Goal: Information Seeking & Learning: Learn about a topic

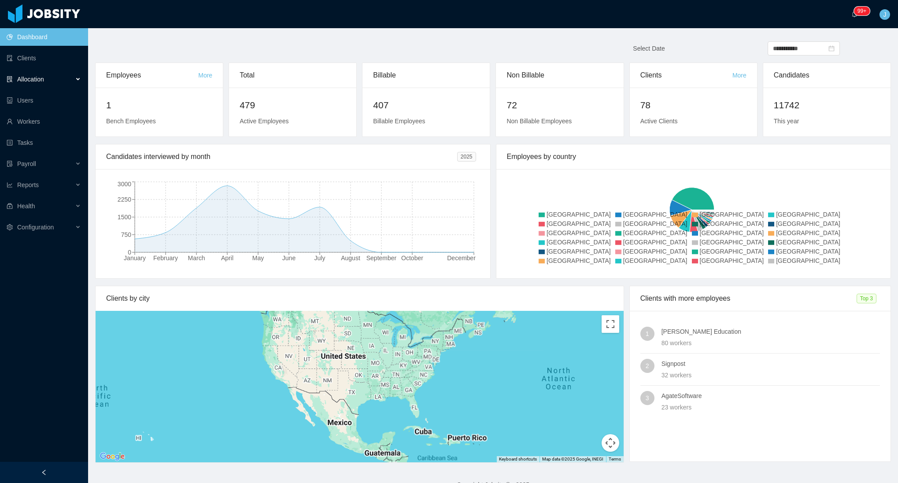
click at [36, 78] on span "Allocation" at bounding box center [30, 79] width 27 height 7
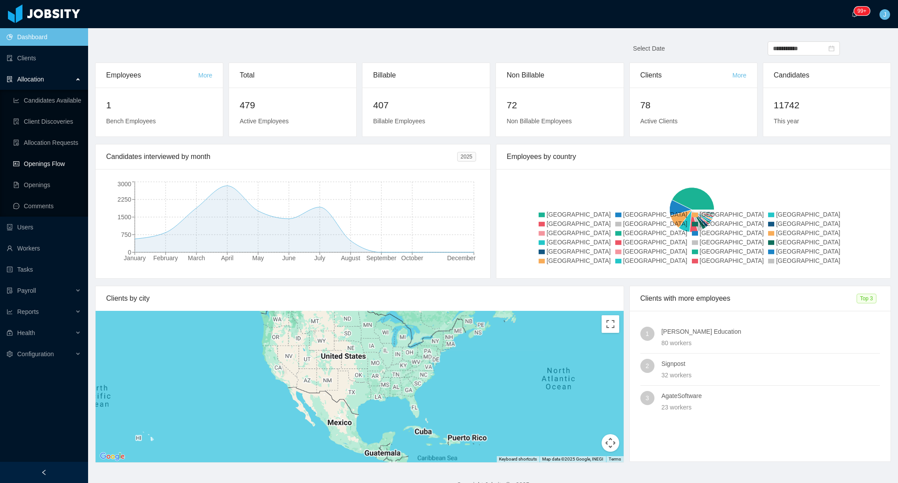
click at [44, 164] on link "Openings Flow" at bounding box center [47, 164] width 68 height 18
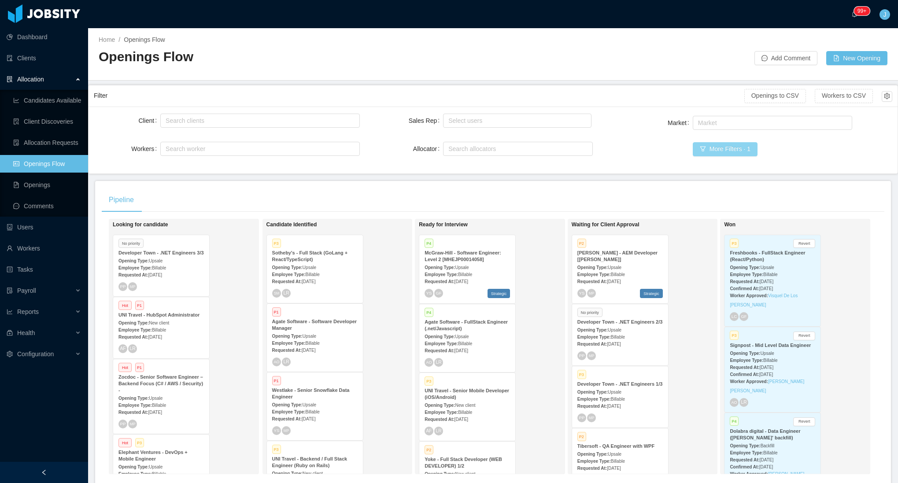
click at [740, 146] on button "More Filters · 1" at bounding box center [725, 149] width 65 height 14
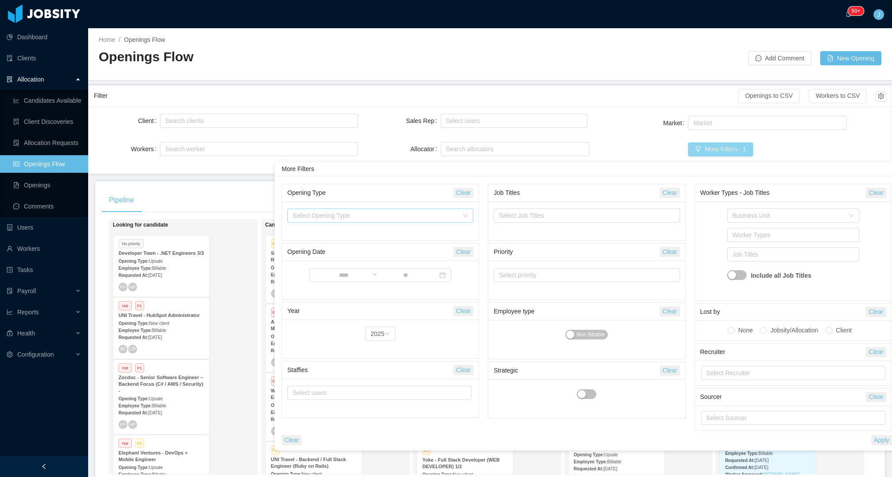
click at [358, 216] on div "Select Opening Type" at bounding box center [375, 215] width 166 height 9
click at [340, 238] on li "New client" at bounding box center [380, 233] width 186 height 14
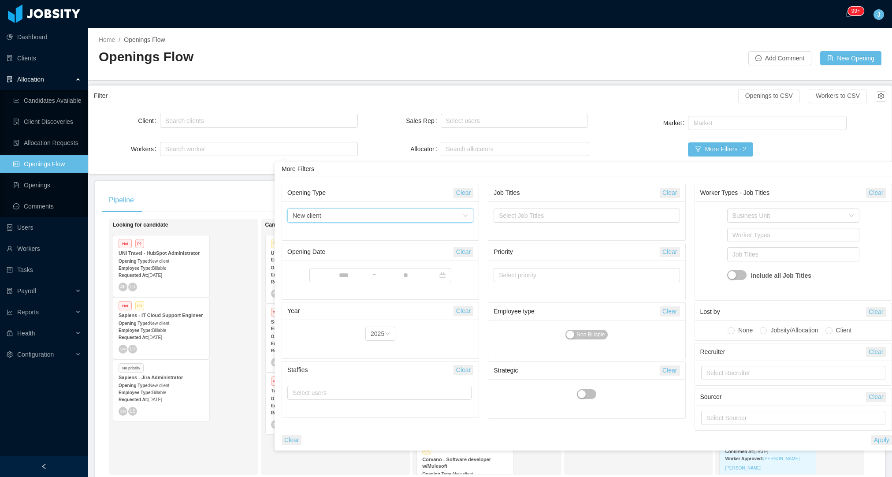
scroll to position [7, 0]
click at [885, 435] on button "Apply" at bounding box center [881, 440] width 21 height 10
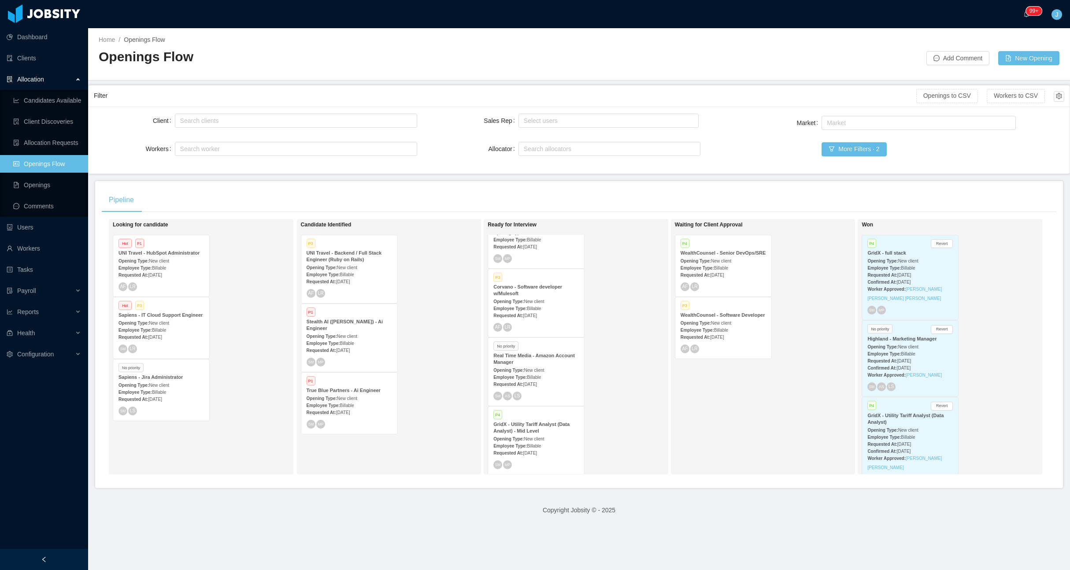
scroll to position [178, 0]
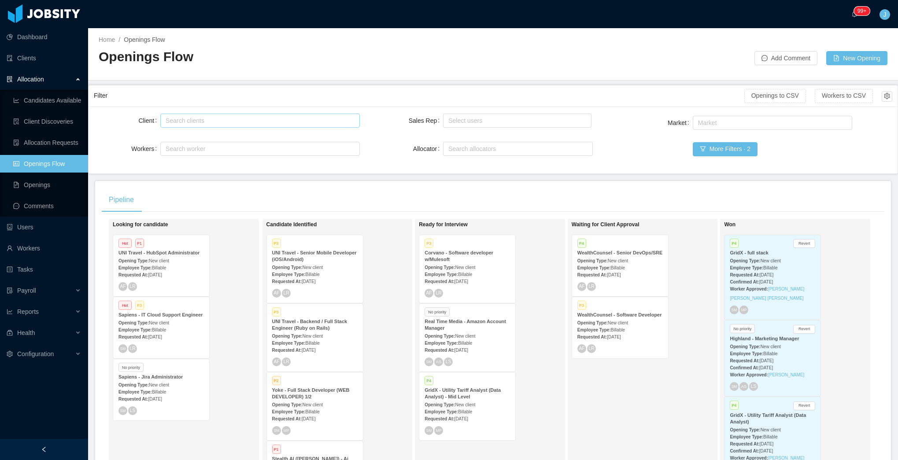
scroll to position [67, 0]
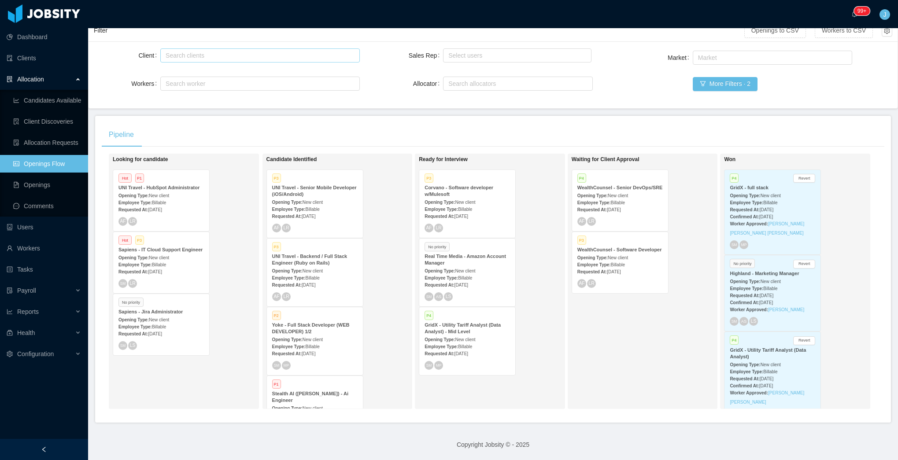
click at [199, 56] on div "Search clients" at bounding box center [258, 55] width 185 height 9
drag, startPoint x: 126, startPoint y: 91, endPoint x: 190, endPoint y: 75, distance: 66.1
click at [126, 91] on div "Client Search clients Workers Search worker" at bounding box center [227, 75] width 266 height 56
click at [463, 53] on div "Select users" at bounding box center [515, 55] width 134 height 9
type input "***"
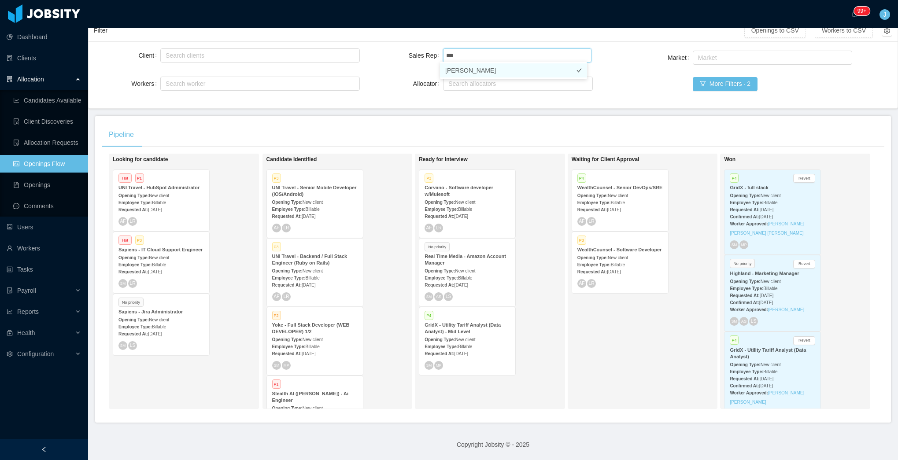
click at [480, 70] on li "ArMon Funches" at bounding box center [513, 70] width 147 height 14
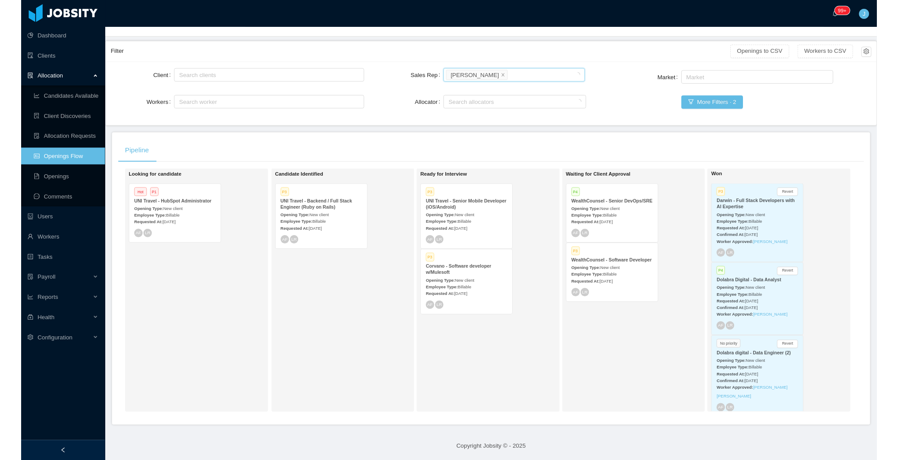
scroll to position [48, 0]
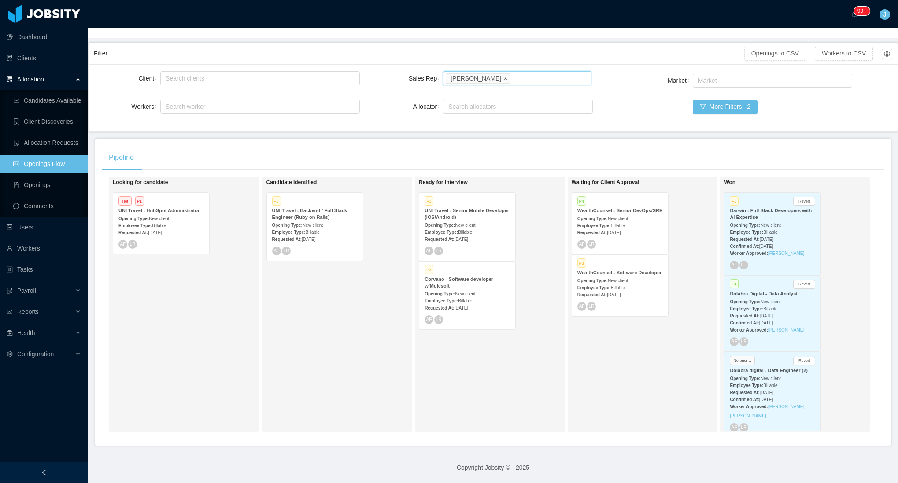
click at [503, 76] on icon "icon: close" at bounding box center [505, 78] width 4 height 4
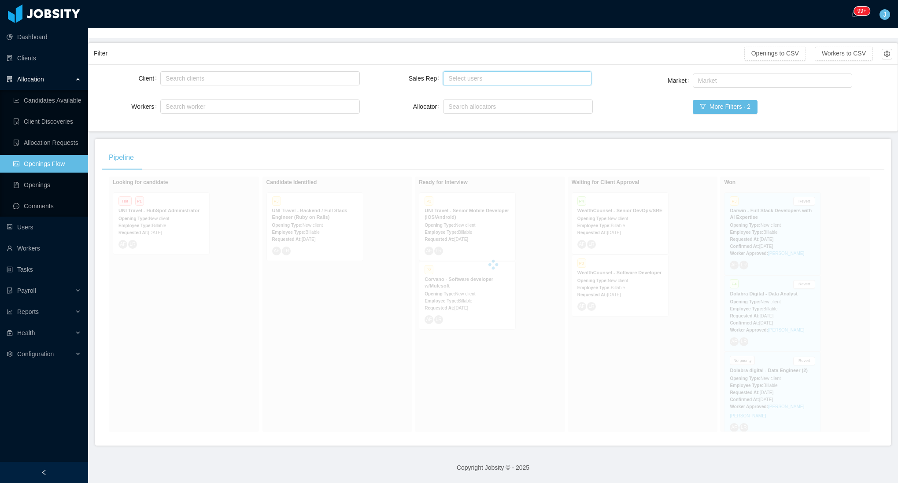
click at [495, 74] on div "Select users" at bounding box center [515, 78] width 134 height 9
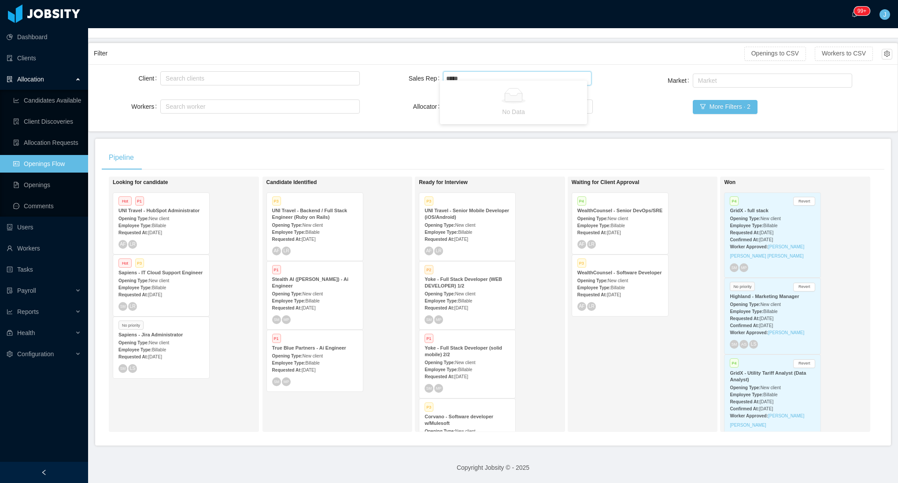
click at [502, 87] on li "No Data" at bounding box center [513, 102] width 147 height 40
type input "*****"
click at [469, 72] on div "Select users" at bounding box center [516, 78] width 141 height 13
type input "*****"
click at [464, 93] on li "Santiago Mino" at bounding box center [513, 89] width 147 height 14
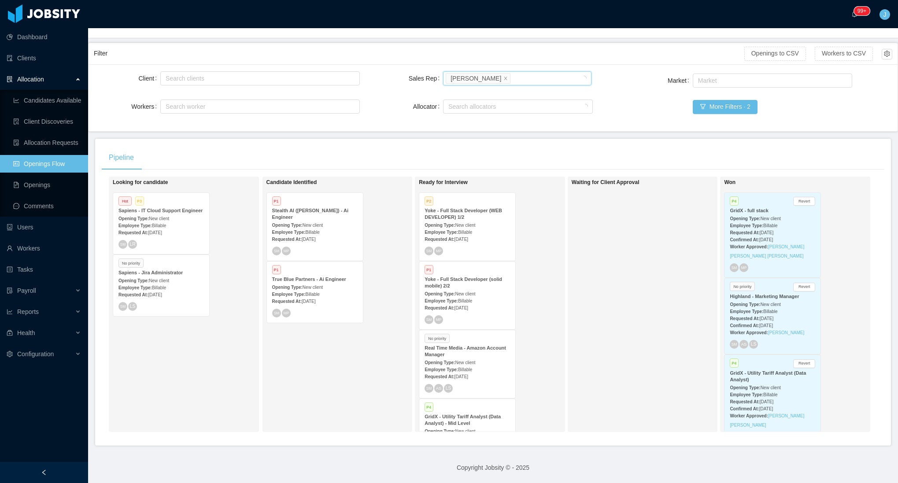
click at [487, 74] on div "Santiago Mino" at bounding box center [476, 79] width 51 height 10
click at [503, 76] on icon "icon: close" at bounding box center [505, 78] width 4 height 4
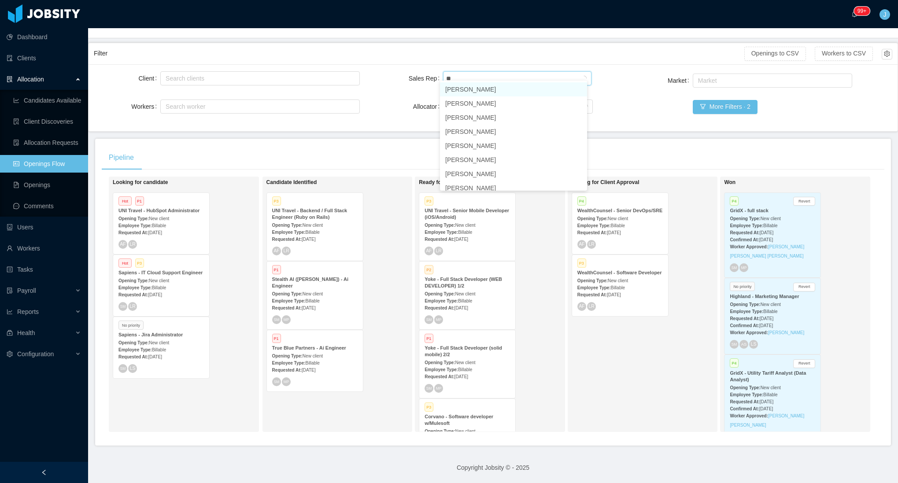
type input "***"
click at [482, 89] on li "Yurguen Senger" at bounding box center [513, 89] width 147 height 14
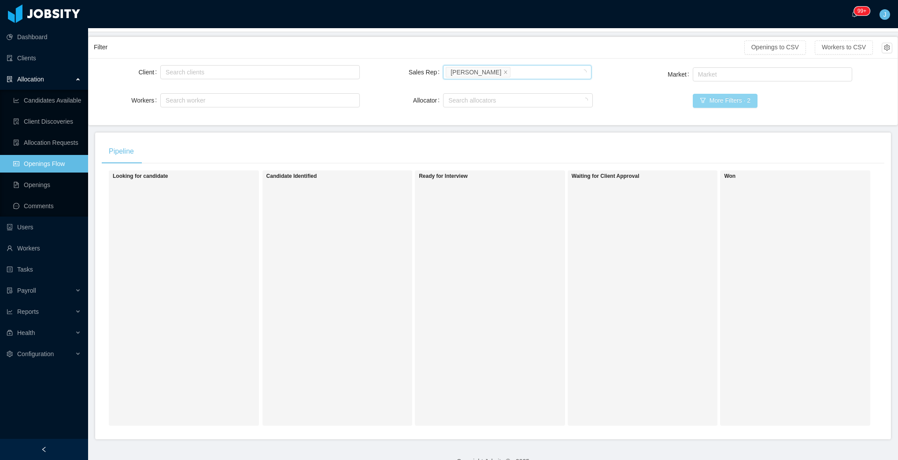
click at [697, 100] on button "More Filters · 2" at bounding box center [725, 101] width 65 height 14
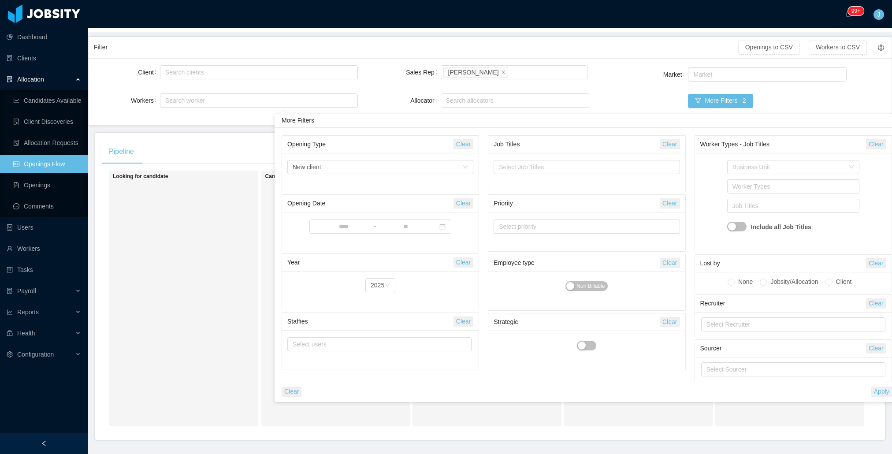
click at [878, 390] on button "Apply" at bounding box center [881, 391] width 21 height 10
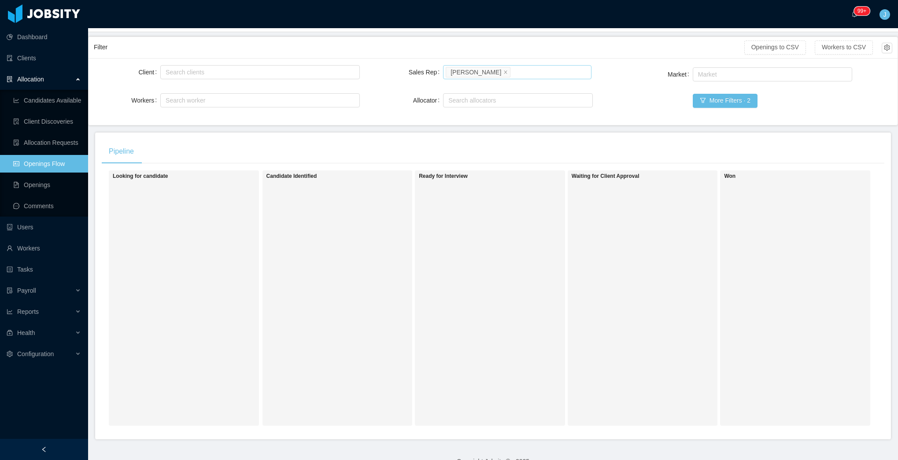
click at [511, 70] on div "Select users Yurguen Senger" at bounding box center [516, 72] width 141 height 13
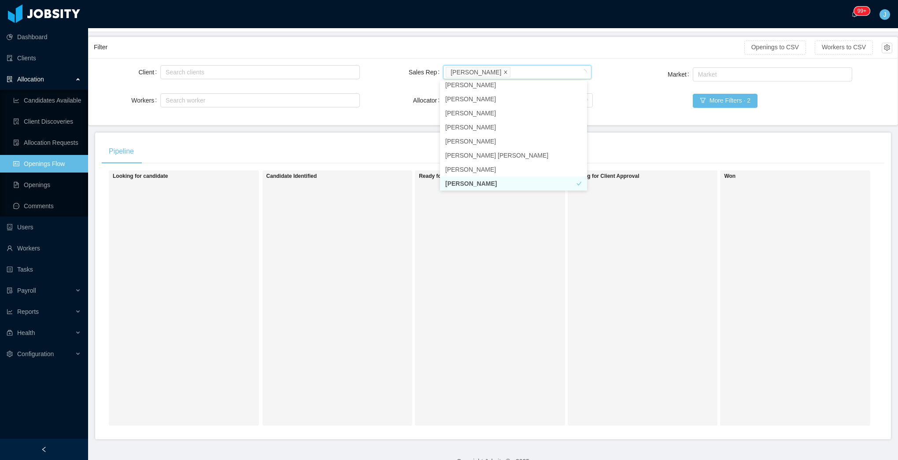
click at [503, 75] on span at bounding box center [505, 72] width 4 height 8
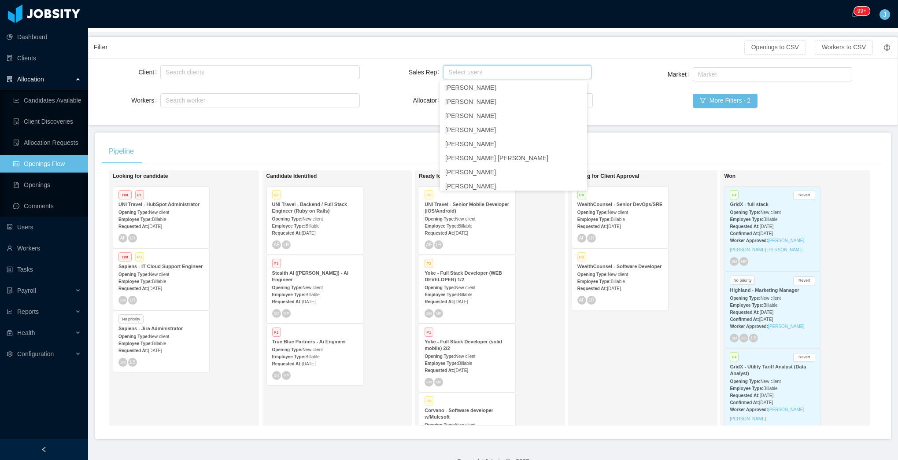
scroll to position [2, 0]
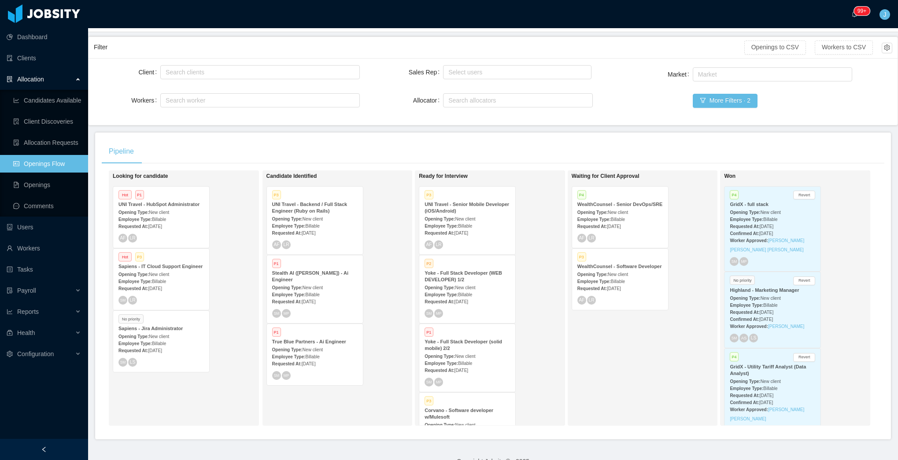
click at [644, 91] on div "Market Market More Filters · 2" at bounding box center [759, 93] width 266 height 54
click at [738, 102] on button "More Filters · 2" at bounding box center [725, 101] width 65 height 14
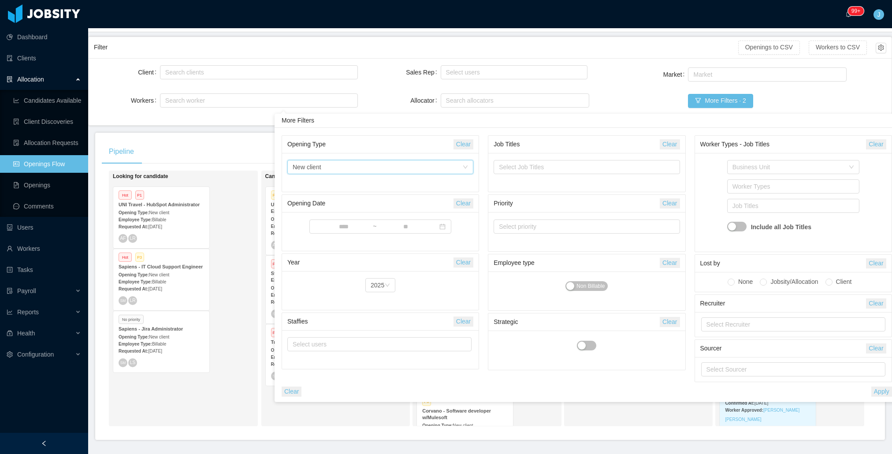
click at [430, 163] on div "Select Opening Type New client" at bounding box center [377, 166] width 170 height 13
click at [461, 145] on button "Clear" at bounding box center [463, 144] width 20 height 10
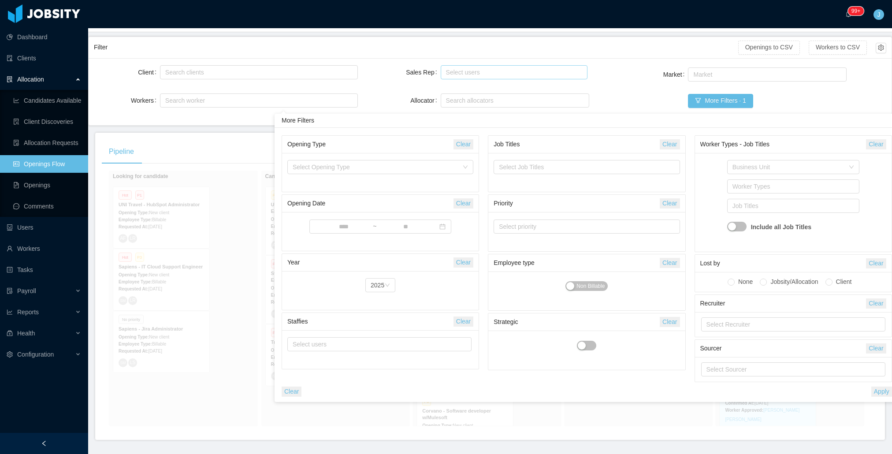
click at [503, 70] on div "Select users" at bounding box center [512, 72] width 133 height 9
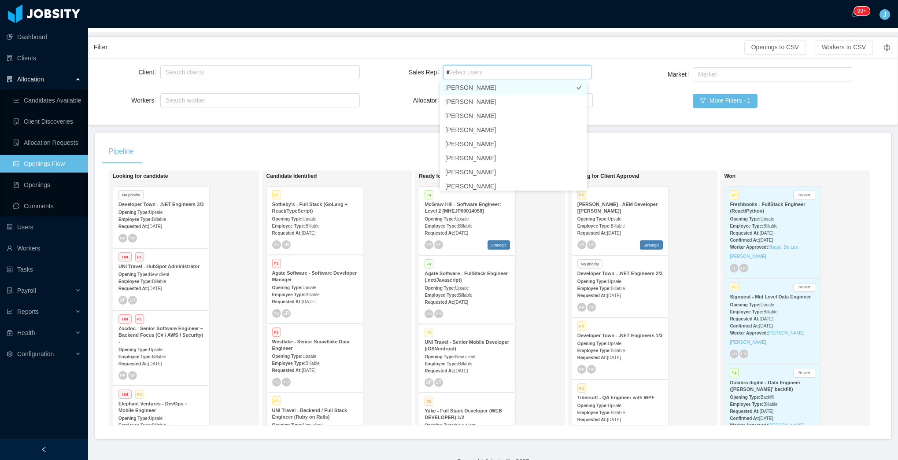
type input "**"
click at [490, 88] on li "Yurguen Senger" at bounding box center [513, 89] width 147 height 14
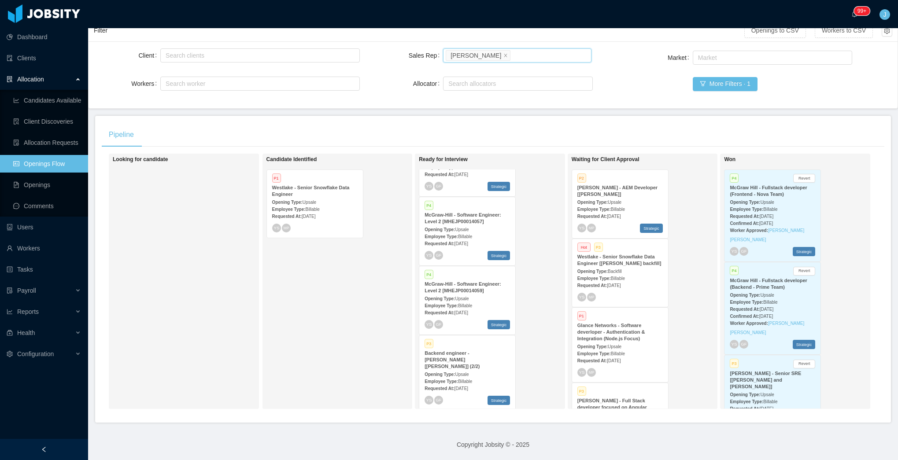
click at [604, 342] on div "Opening Type: Upsale" at bounding box center [619, 346] width 85 height 9
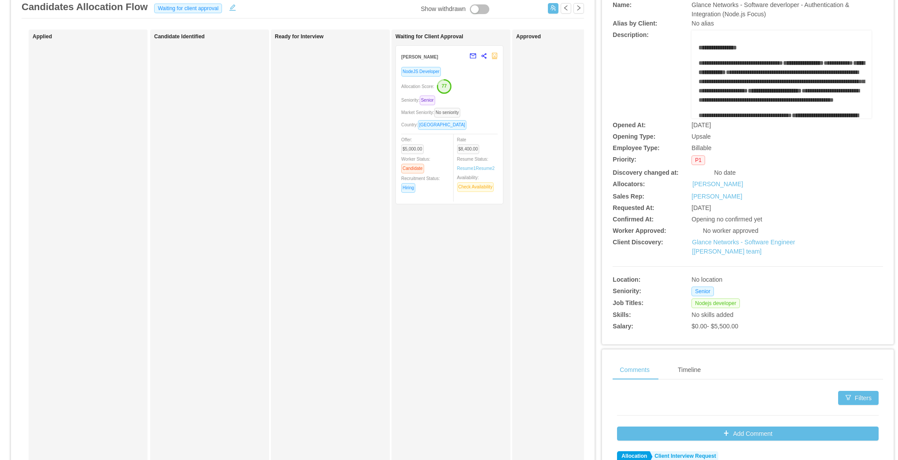
scroll to position [28, 0]
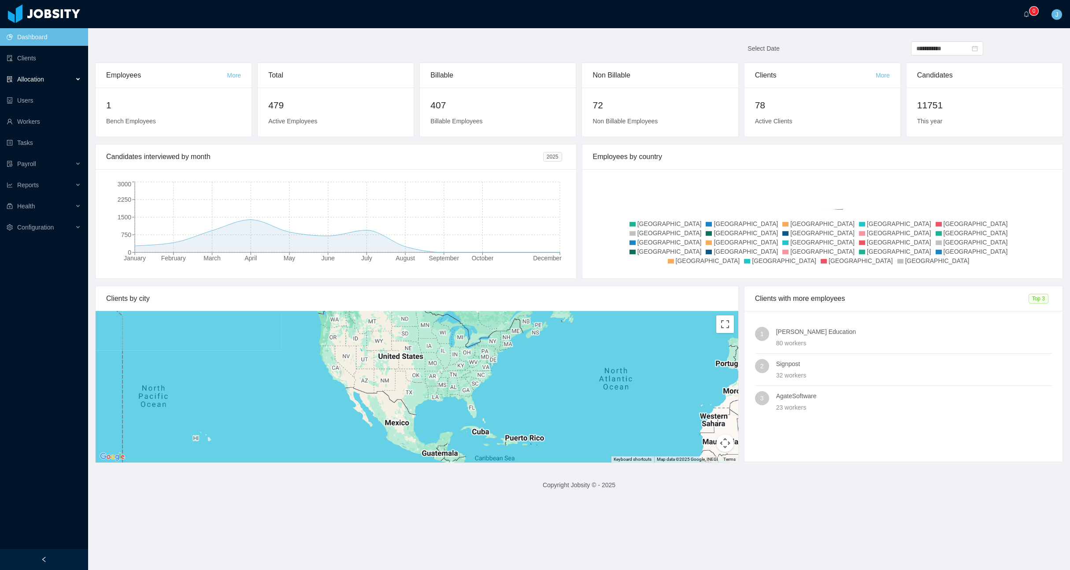
click at [52, 84] on div "Allocation" at bounding box center [44, 79] width 88 height 18
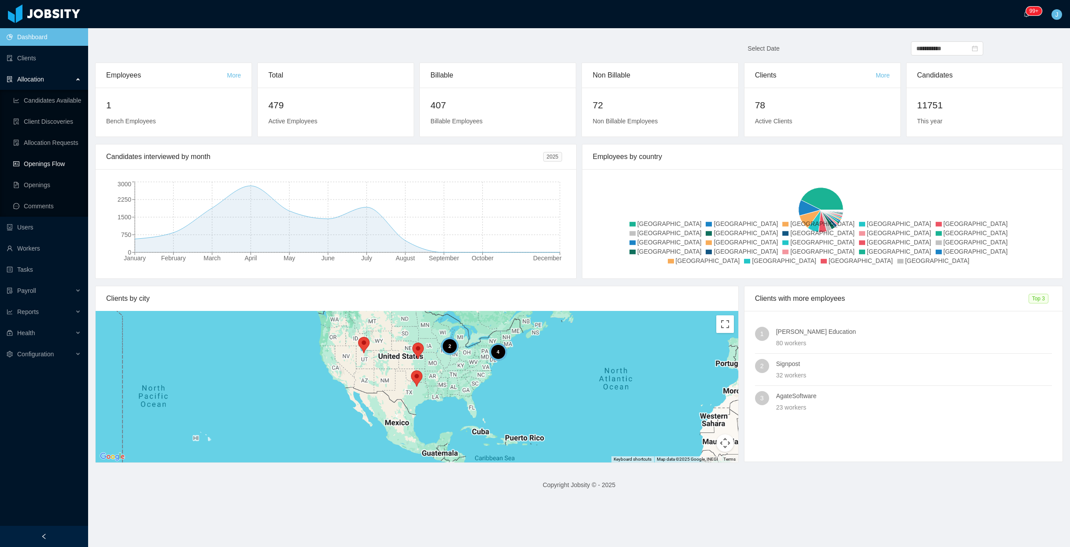
click at [35, 168] on link "Openings Flow" at bounding box center [47, 164] width 68 height 18
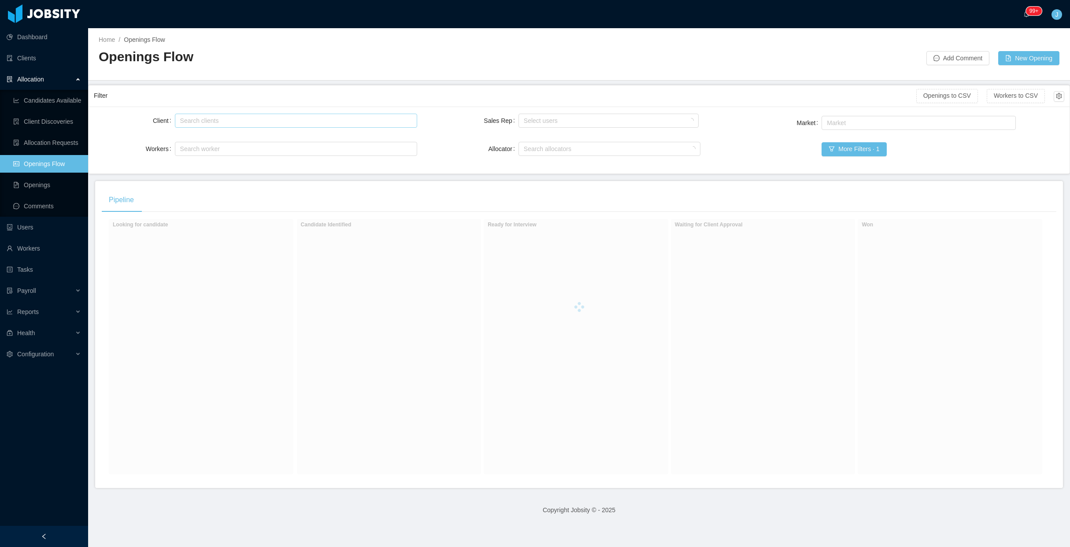
click at [234, 119] on div "Search clients" at bounding box center [294, 120] width 228 height 9
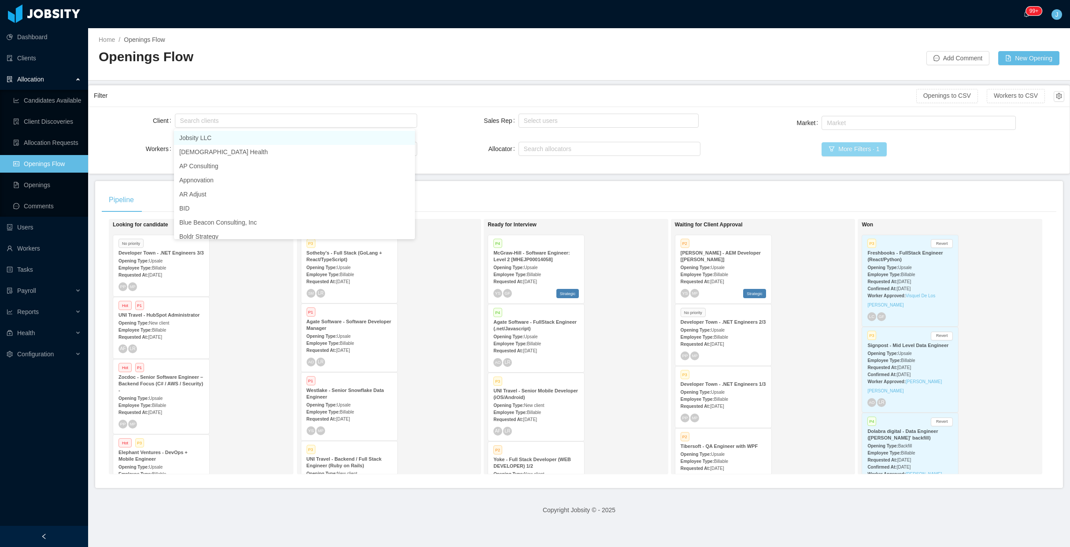
click at [847, 148] on button "More Filters · 1" at bounding box center [853, 149] width 65 height 14
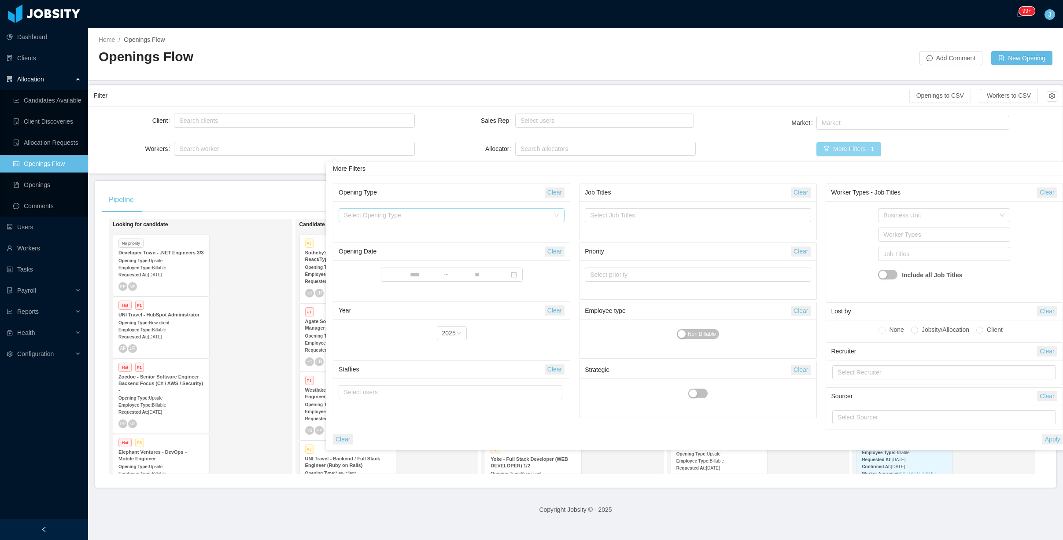
click at [378, 218] on div "Select Opening Type" at bounding box center [447, 215] width 206 height 9
click at [373, 233] on li "New client" at bounding box center [452, 233] width 226 height 14
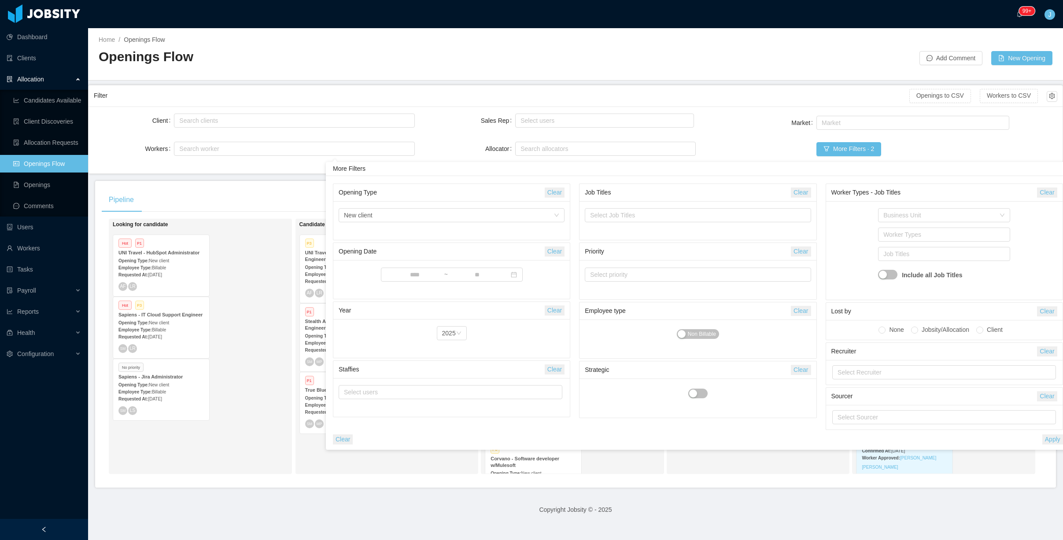
click at [1008, 168] on div "More Filters" at bounding box center [698, 169] width 744 height 14
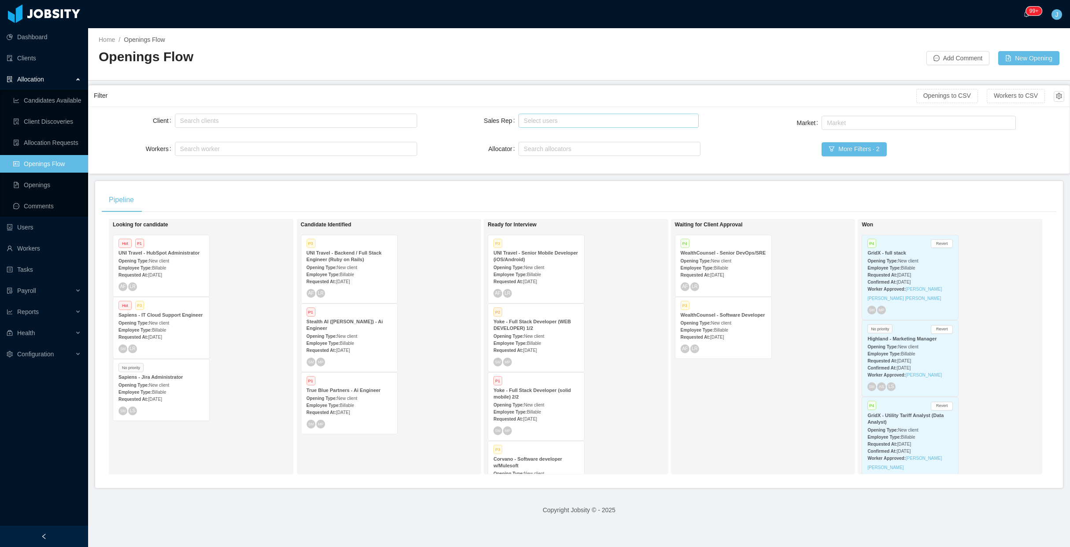
click at [533, 114] on div "Select users" at bounding box center [607, 120] width 172 height 13
type input "*****"
click at [569, 134] on li "Santiago Mino" at bounding box center [604, 138] width 179 height 14
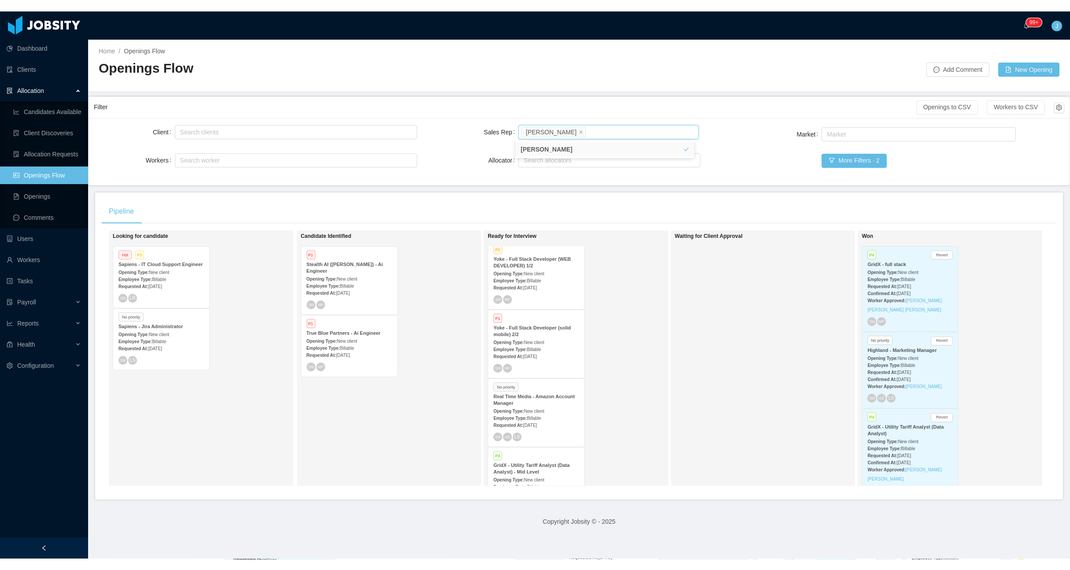
scroll to position [12, 0]
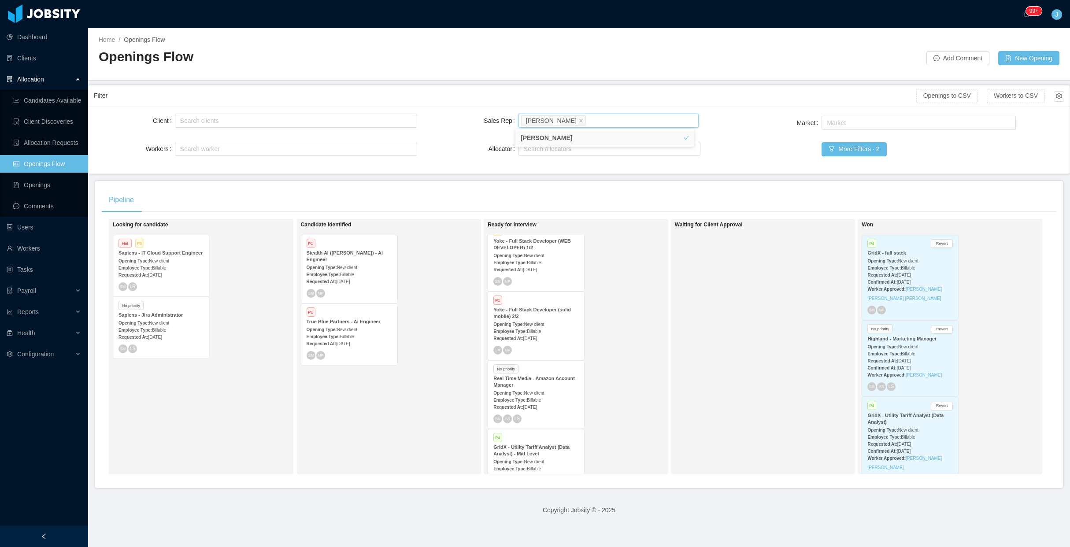
click at [353, 325] on div "Opening Type: New client" at bounding box center [349, 329] width 85 height 9
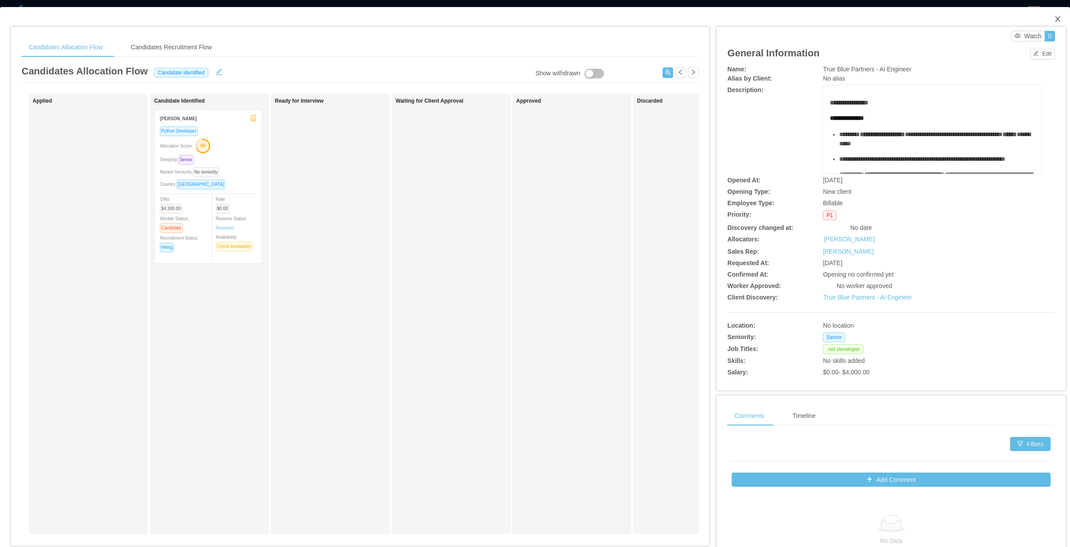
click at [1054, 19] on icon "icon: close" at bounding box center [1057, 18] width 7 height 7
